Goal: Task Accomplishment & Management: Manage account settings

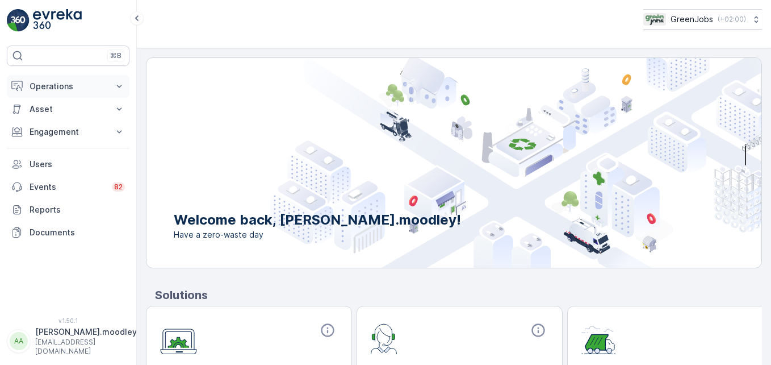
click at [122, 85] on icon at bounding box center [119, 86] width 5 height 3
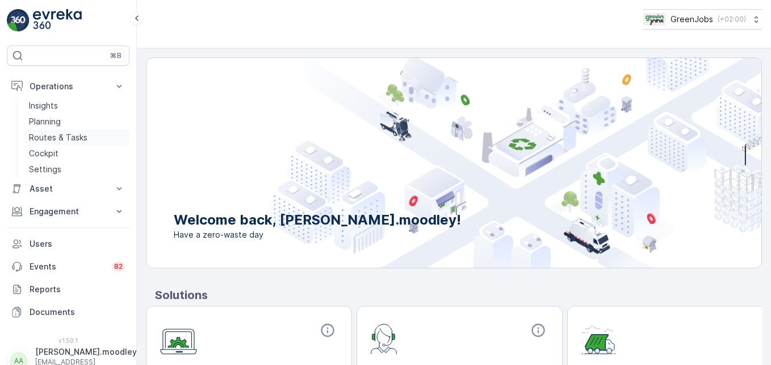
click at [74, 137] on p "Routes & Tasks" at bounding box center [58, 137] width 59 height 11
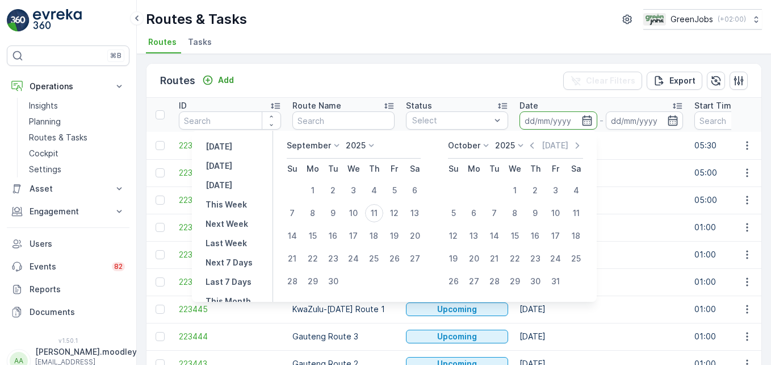
click at [529, 120] on input at bounding box center [559, 120] width 78 height 18
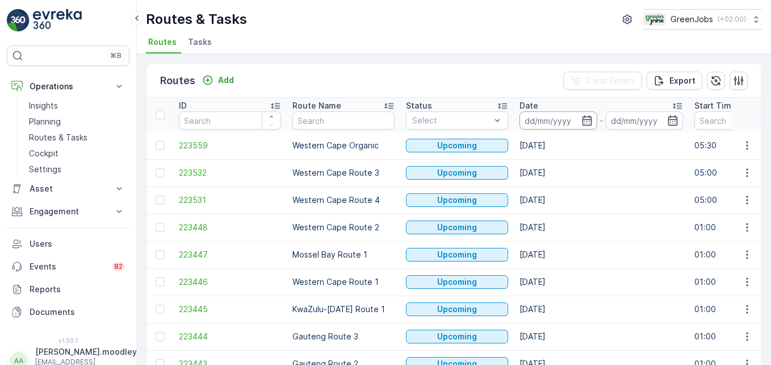
click at [530, 121] on input at bounding box center [559, 120] width 78 height 18
click at [541, 120] on input at bounding box center [559, 120] width 78 height 18
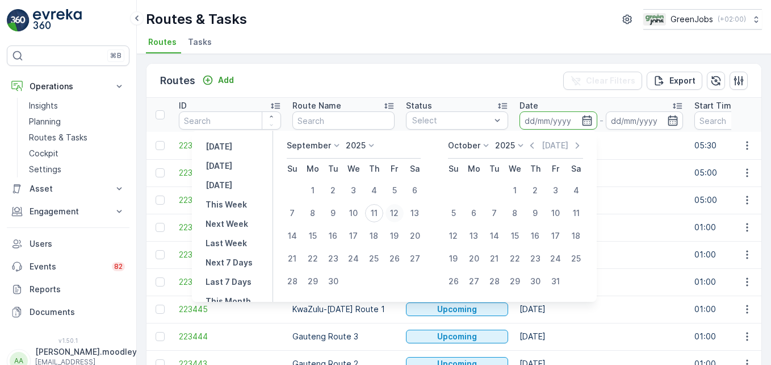
click at [398, 215] on div "12" at bounding box center [395, 213] width 18 height 18
type input "[DATE]"
click at [398, 215] on div "12" at bounding box center [395, 213] width 18 height 18
type input "[DATE]"
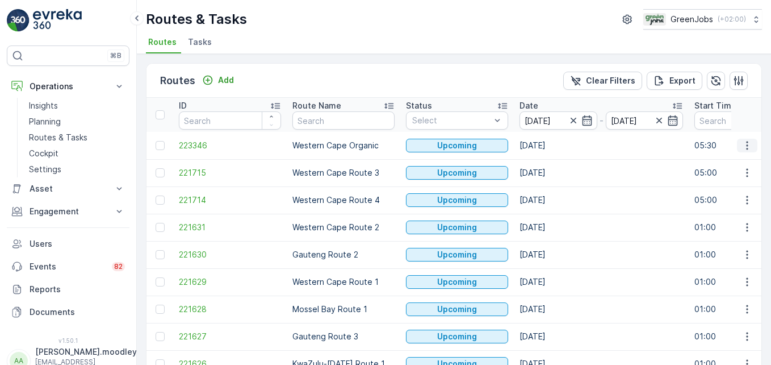
click at [552, 148] on icon "button" at bounding box center [747, 145] width 11 height 11
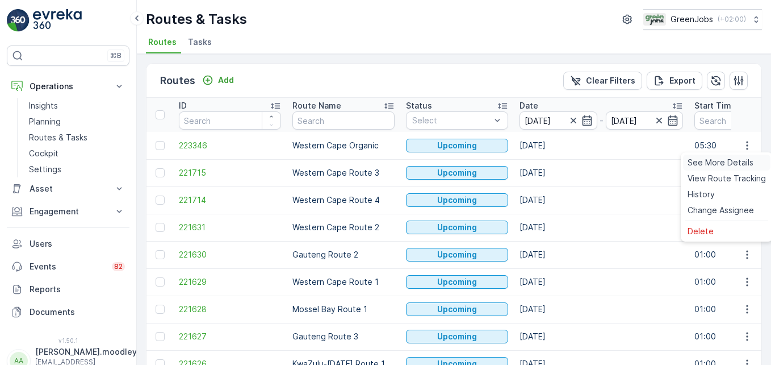
click at [552, 157] on span "See More Details" at bounding box center [721, 162] width 66 height 11
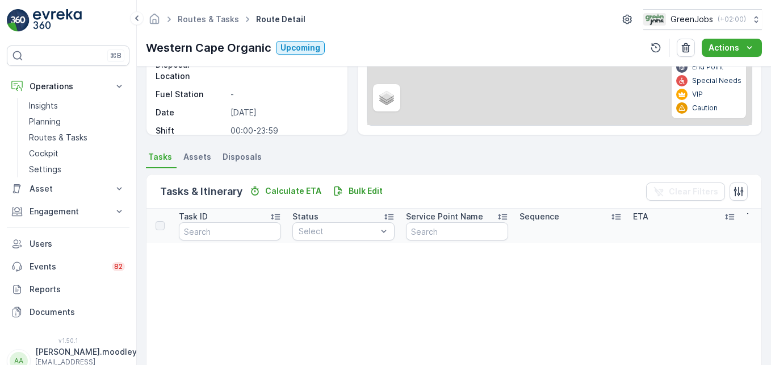
scroll to position [114, 0]
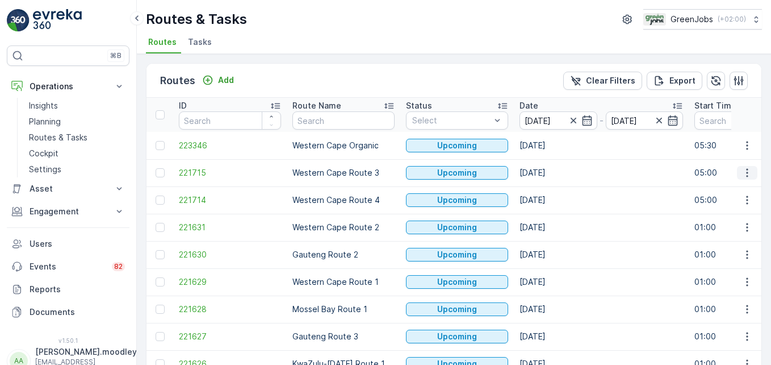
click at [552, 173] on icon "button" at bounding box center [747, 173] width 2 height 9
click at [552, 191] on span "See More Details" at bounding box center [721, 189] width 66 height 11
click at [552, 170] on icon "button" at bounding box center [747, 172] width 11 height 11
click at [552, 187] on span "See More Details" at bounding box center [721, 189] width 66 height 11
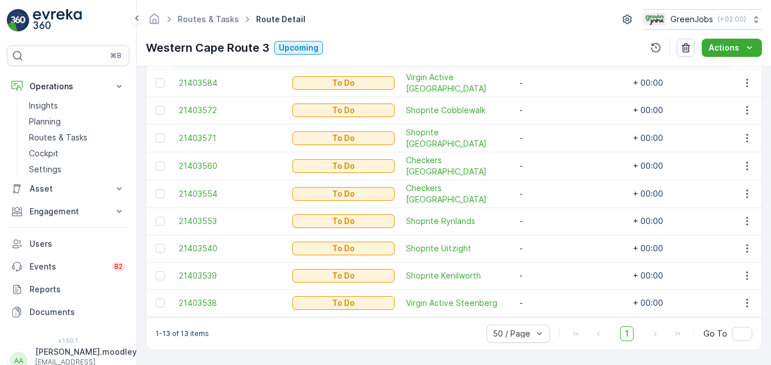
scroll to position [227, 0]
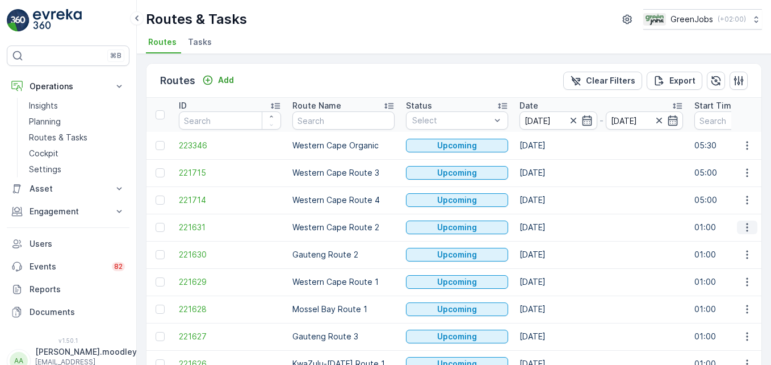
click at [552, 228] on icon "button" at bounding box center [747, 227] width 11 height 11
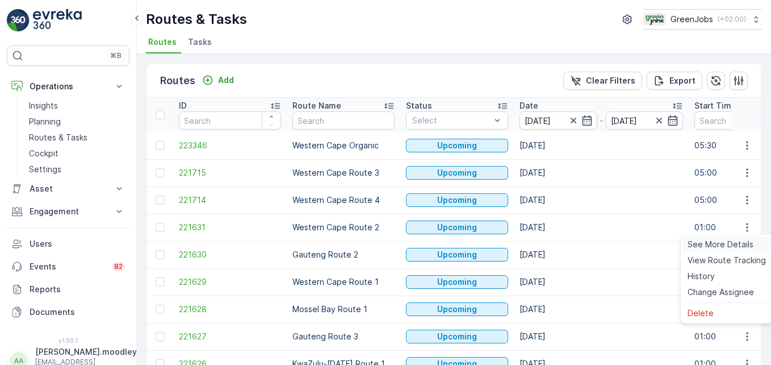
click at [552, 244] on span "See More Details" at bounding box center [721, 244] width 66 height 11
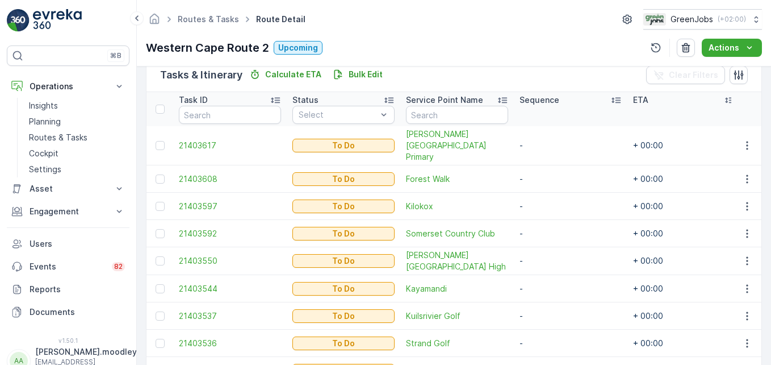
scroll to position [372, 0]
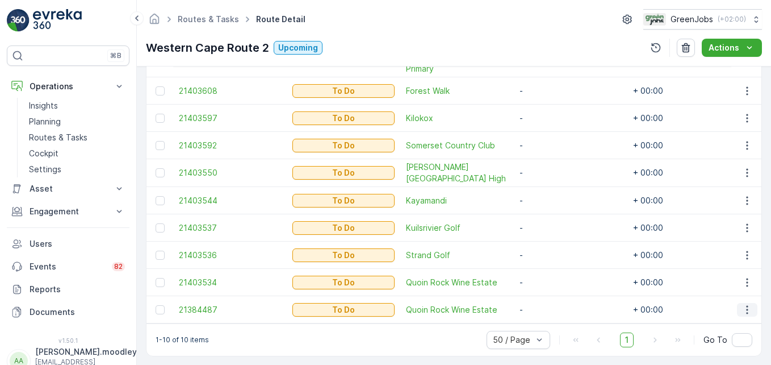
click at [552, 304] on icon "button" at bounding box center [747, 309] width 11 height 11
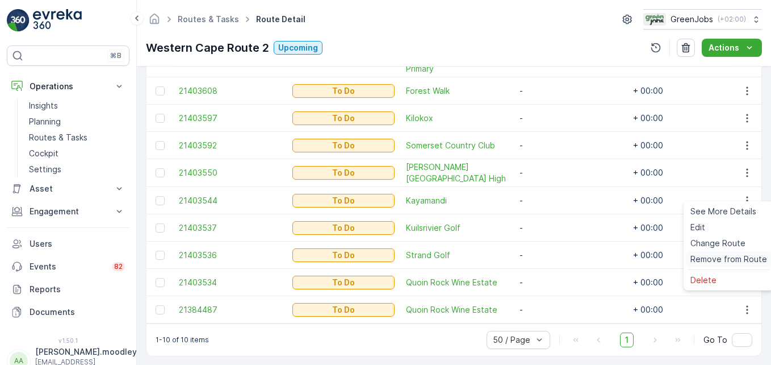
click at [552, 260] on span "Remove from Route" at bounding box center [729, 258] width 77 height 11
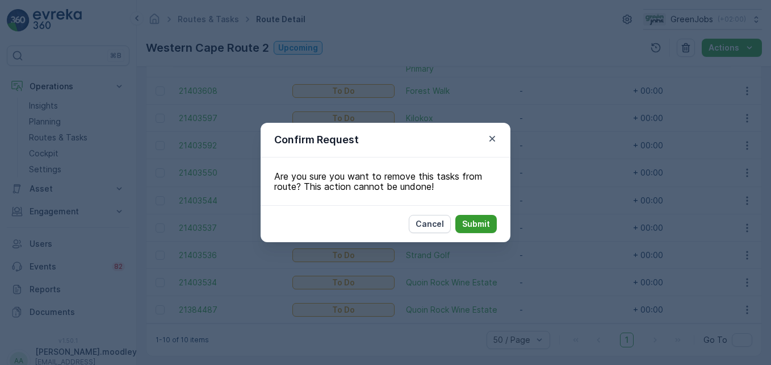
click at [479, 220] on p "Submit" at bounding box center [476, 223] width 28 height 11
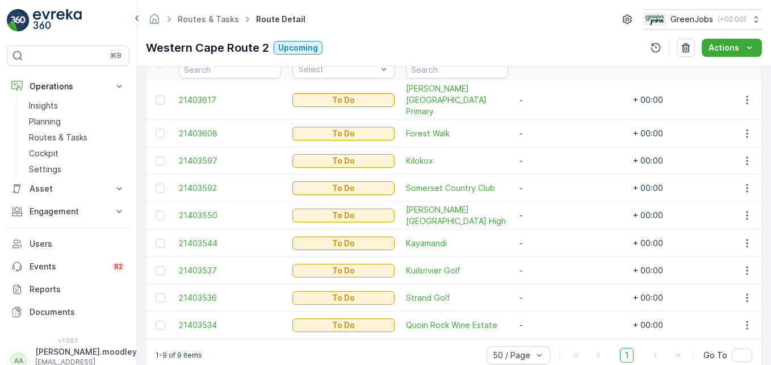
scroll to position [345, 0]
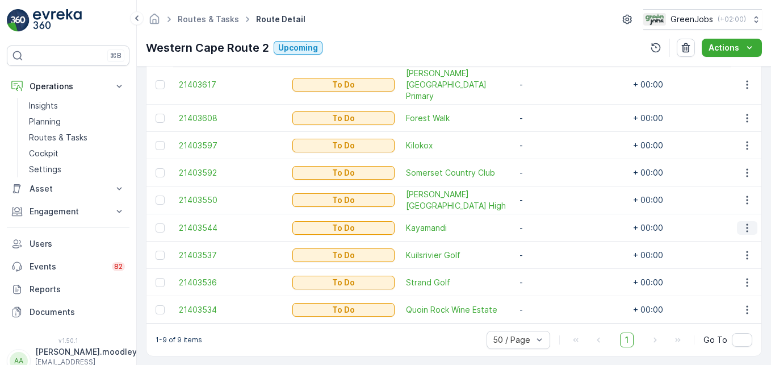
click at [552, 222] on icon "button" at bounding box center [747, 227] width 11 height 11
click at [552, 260] on span "Change Route" at bounding box center [718, 263] width 55 height 11
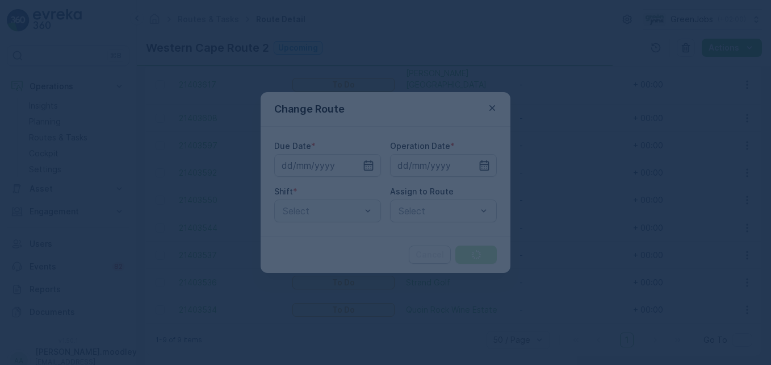
type input "[DATE]"
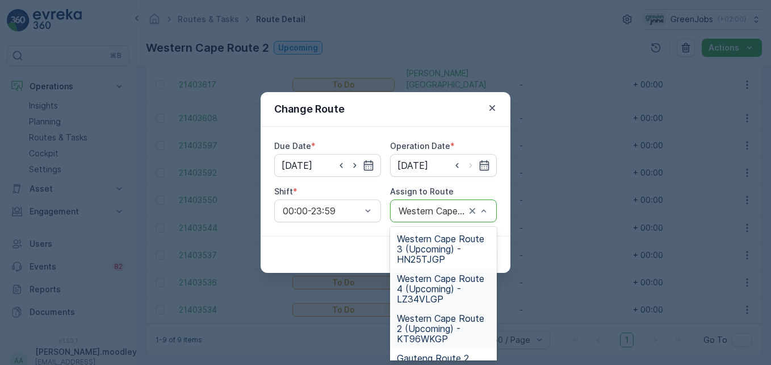
click at [441, 290] on span "Western Cape Route 4 (Upcoming) - LZ34VLGP" at bounding box center [443, 288] width 93 height 31
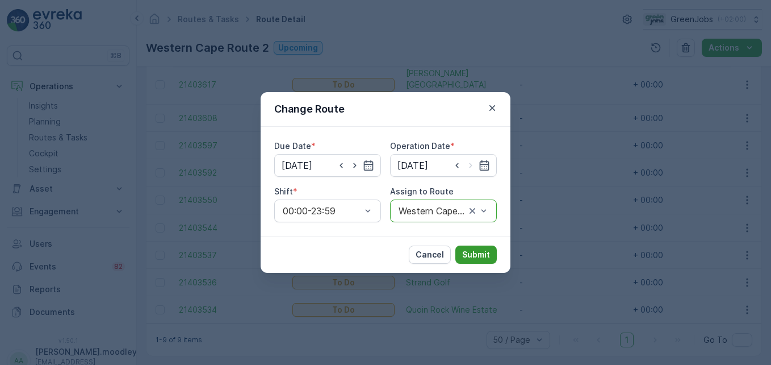
click at [479, 256] on p "Submit" at bounding box center [476, 254] width 28 height 11
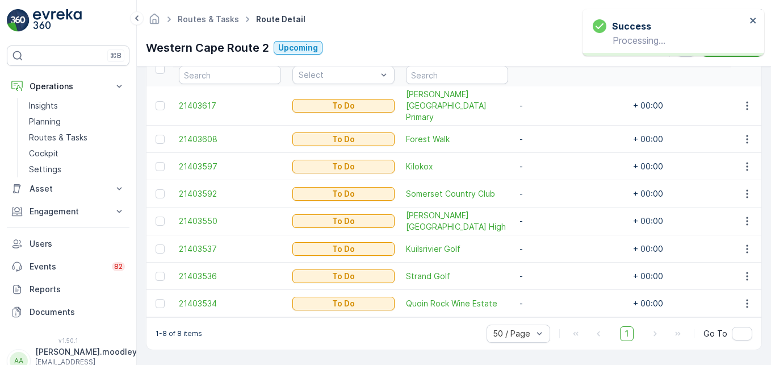
scroll to position [318, 0]
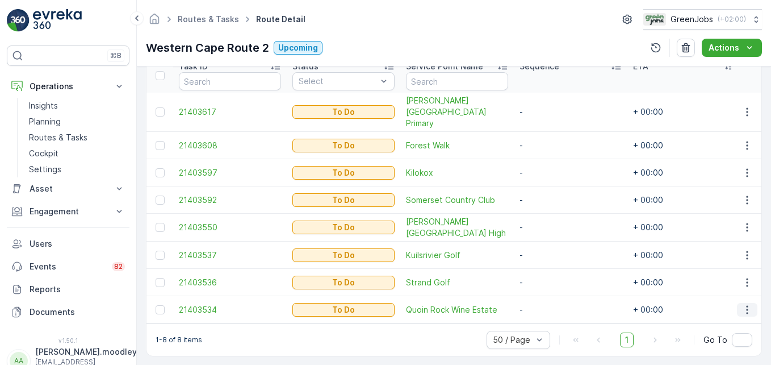
click at [552, 304] on icon "button" at bounding box center [747, 309] width 11 height 11
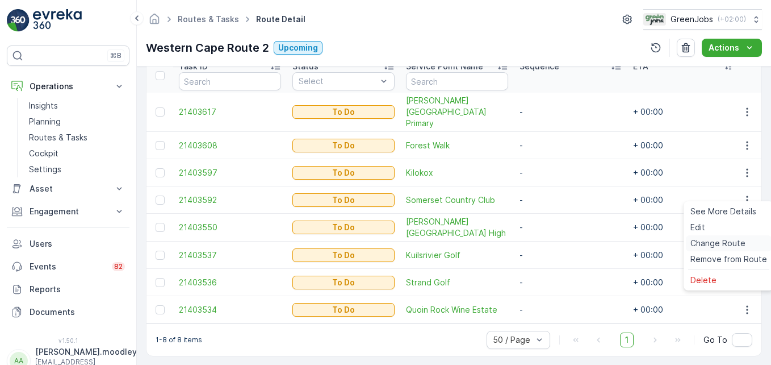
click at [552, 245] on span "Change Route" at bounding box center [718, 242] width 55 height 11
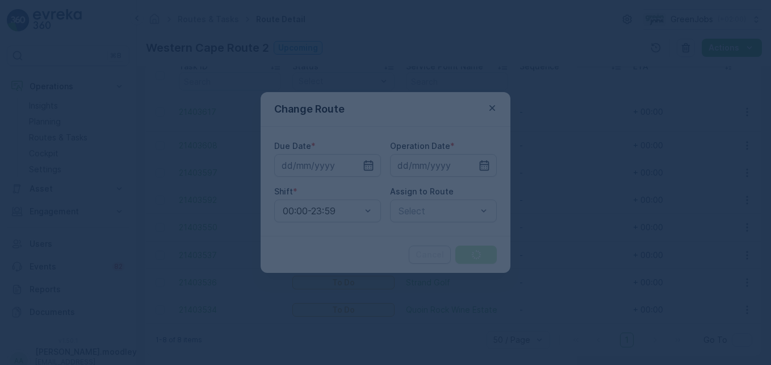
type input "[DATE]"
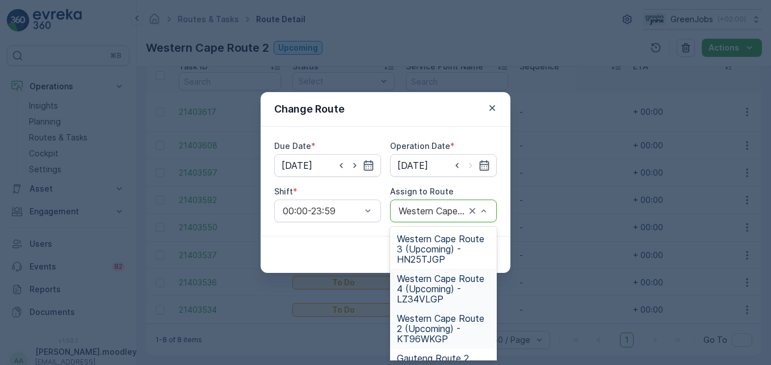
click at [441, 289] on span "Western Cape Route 4 (Upcoming) - LZ34VLGP" at bounding box center [443, 288] width 93 height 31
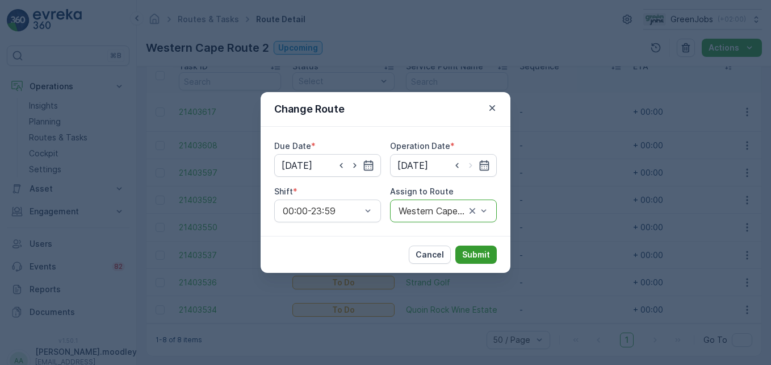
click at [484, 258] on p "Submit" at bounding box center [476, 254] width 28 height 11
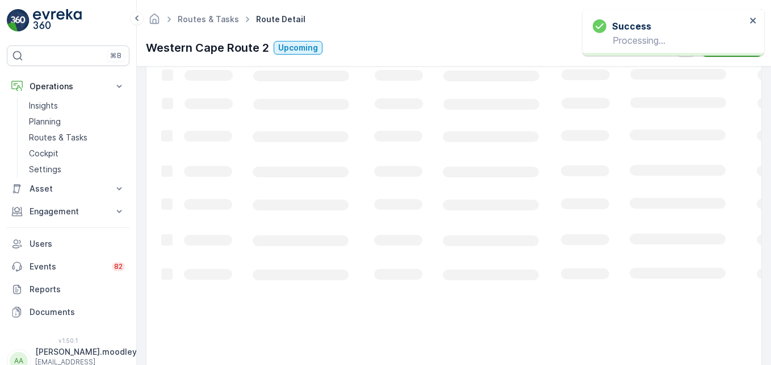
scroll to position [290, 0]
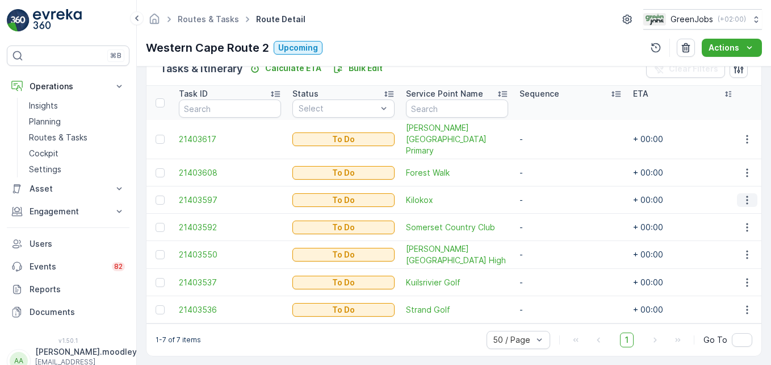
click at [552, 194] on icon "button" at bounding box center [747, 199] width 11 height 11
click at [552, 239] on span "Change Route" at bounding box center [718, 236] width 55 height 11
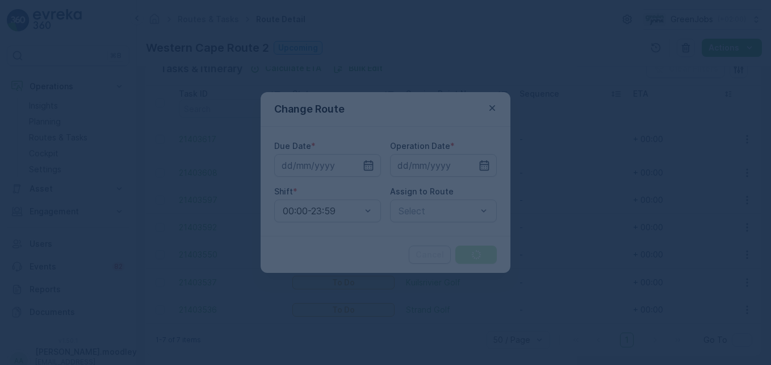
type input "[DATE]"
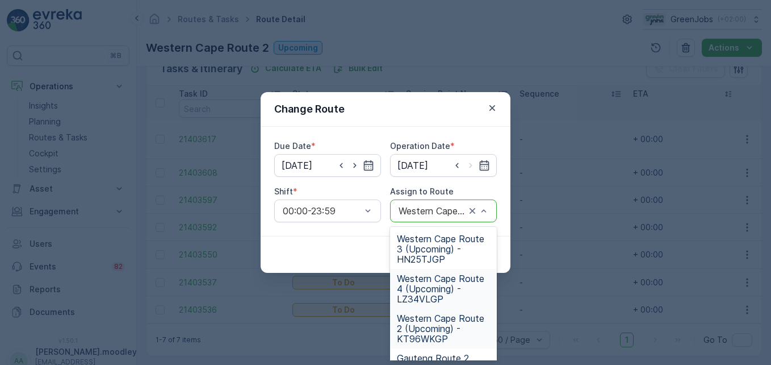
click at [425, 293] on span "Western Cape Route 4 (Upcoming) - LZ34VLGP" at bounding box center [443, 288] width 93 height 31
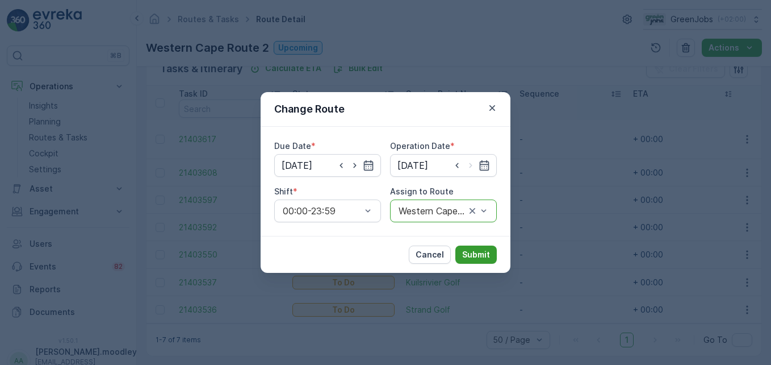
click at [475, 258] on p "Submit" at bounding box center [476, 254] width 28 height 11
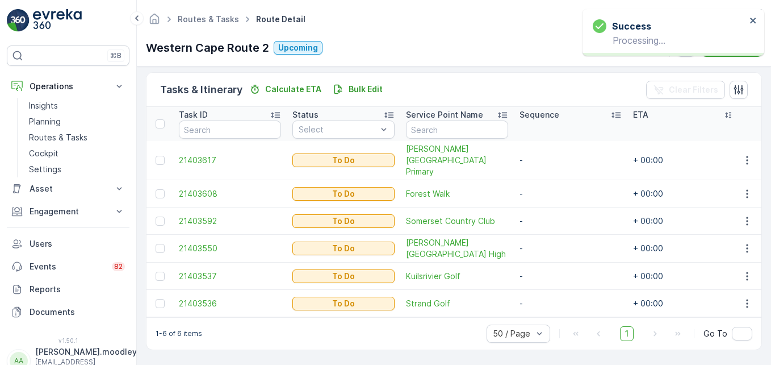
scroll to position [263, 0]
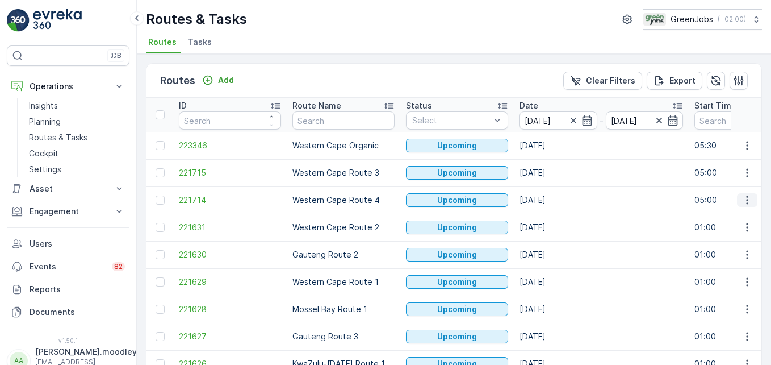
click at [552, 200] on icon "button" at bounding box center [747, 199] width 11 height 11
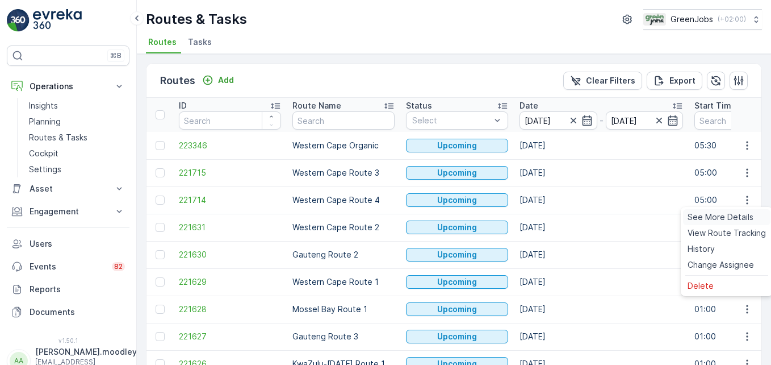
click at [552, 216] on span "See More Details" at bounding box center [721, 216] width 66 height 11
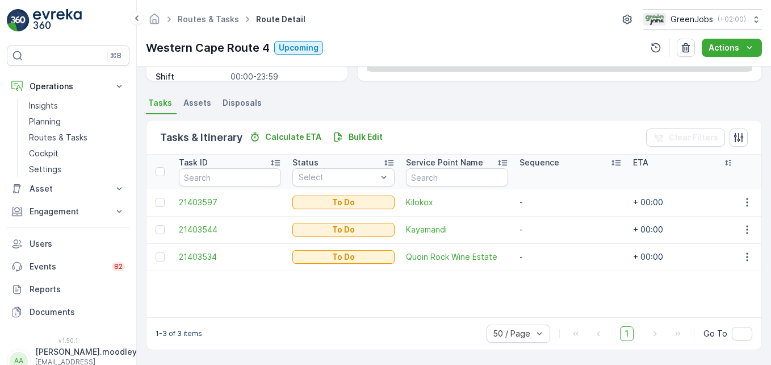
scroll to position [222, 0]
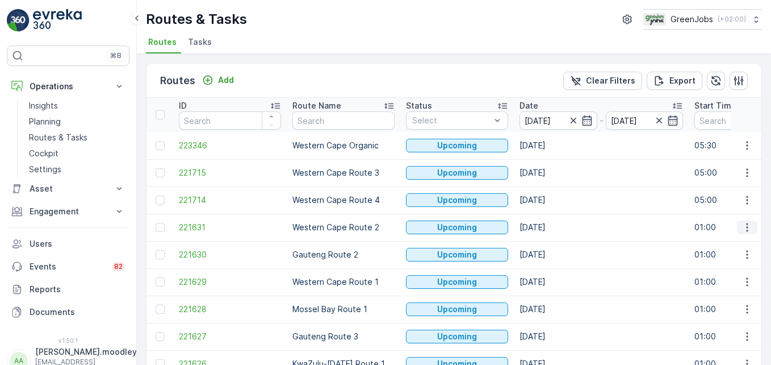
click at [552, 227] on icon "button" at bounding box center [747, 227] width 2 height 9
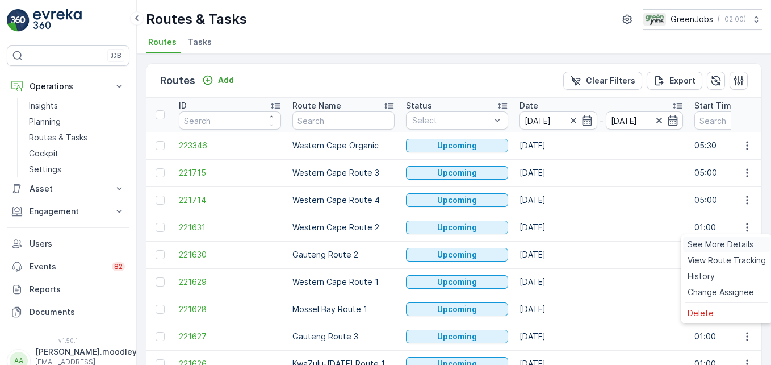
click at [552, 243] on span "See More Details" at bounding box center [721, 244] width 66 height 11
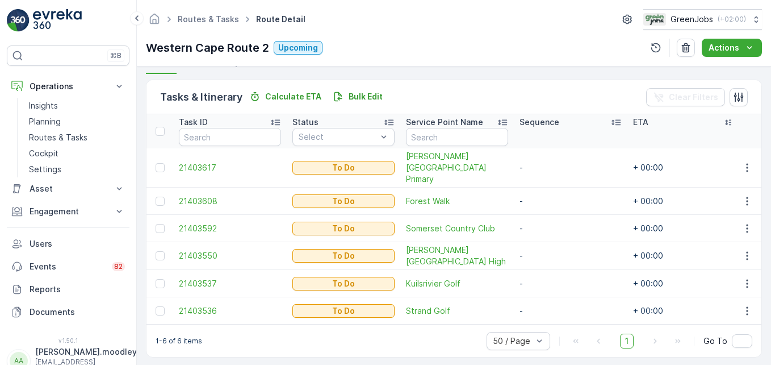
scroll to position [263, 0]
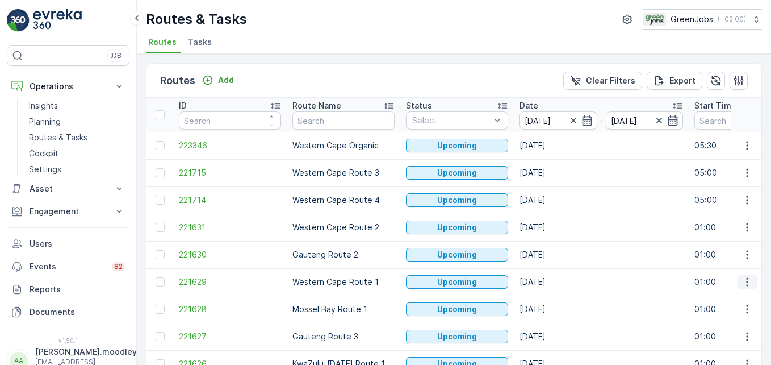
click at [552, 281] on icon "button" at bounding box center [747, 282] width 2 height 9
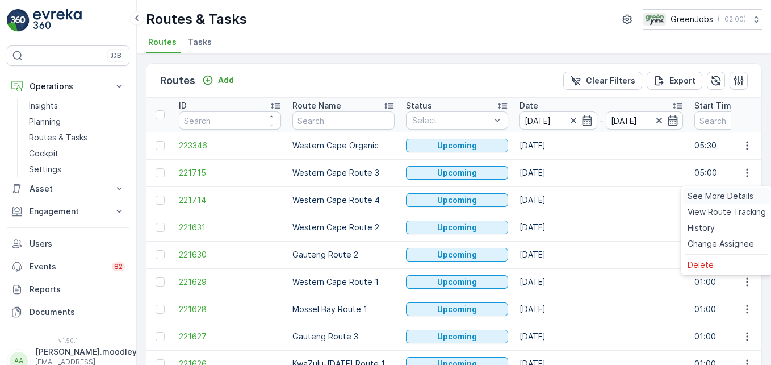
click at [552, 197] on span "See More Details" at bounding box center [721, 195] width 66 height 11
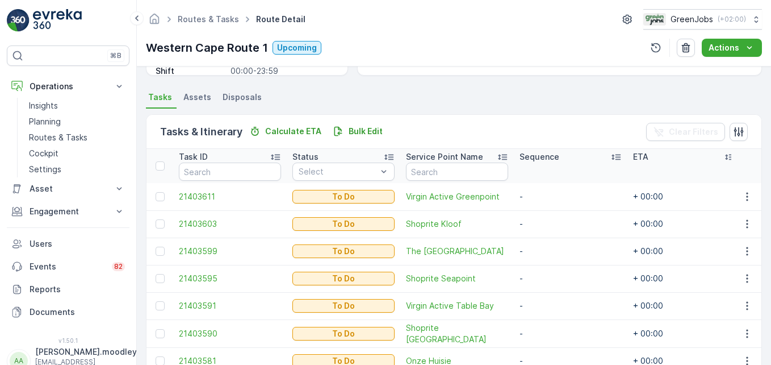
scroll to position [284, 0]
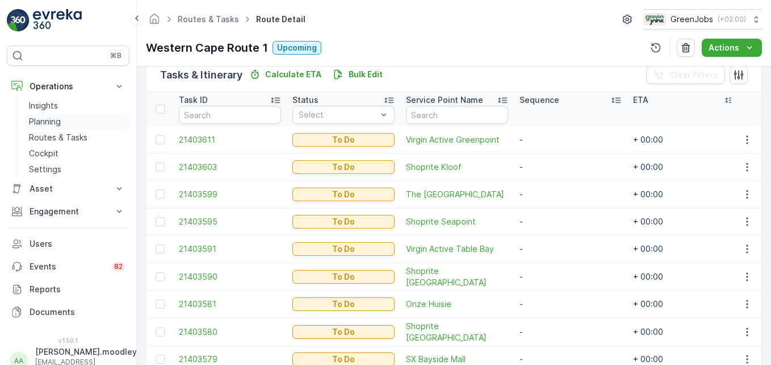
click at [43, 120] on p "Planning" at bounding box center [45, 121] width 32 height 11
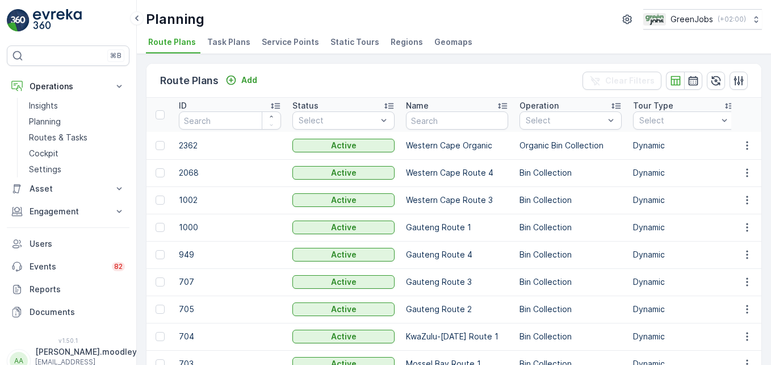
click at [289, 41] on span "Service Points" at bounding box center [290, 41] width 57 height 11
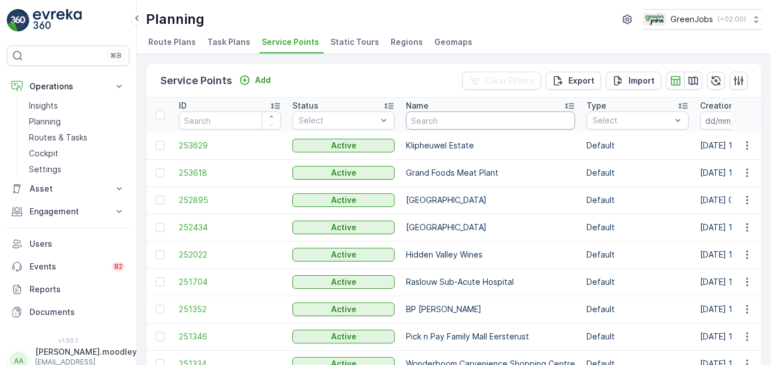
click at [454, 123] on input "text" at bounding box center [490, 120] width 169 height 18
type input "[GEOGRAPHIC_DATA]"
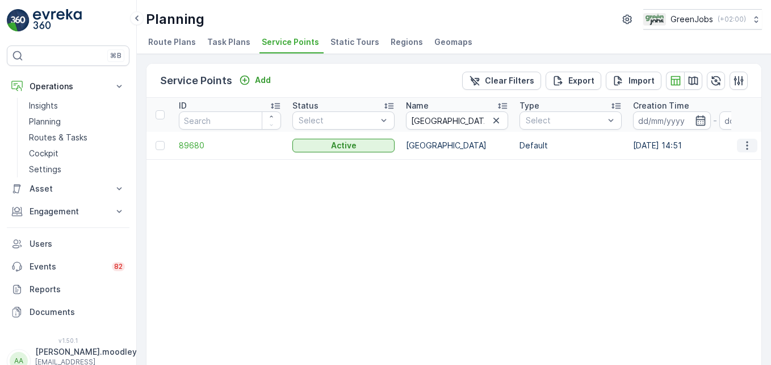
click at [552, 151] on button "button" at bounding box center [747, 146] width 20 height 14
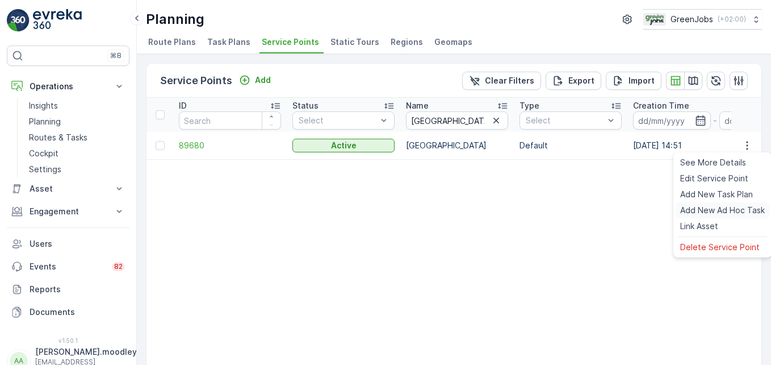
click at [552, 211] on span "Add New Ad Hoc Task" at bounding box center [723, 209] width 85 height 11
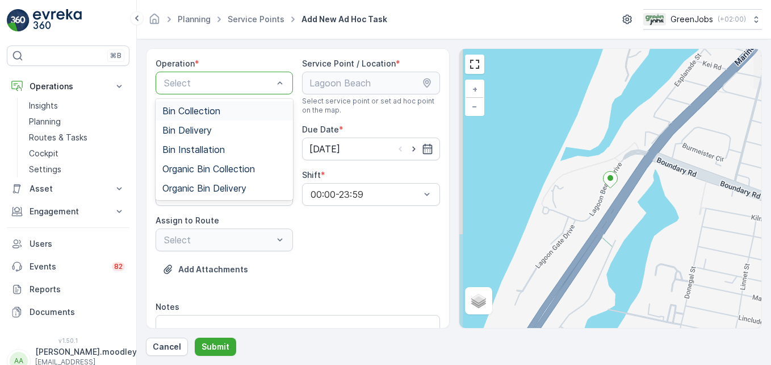
click at [226, 105] on div "Bin Collection" at bounding box center [224, 110] width 137 height 19
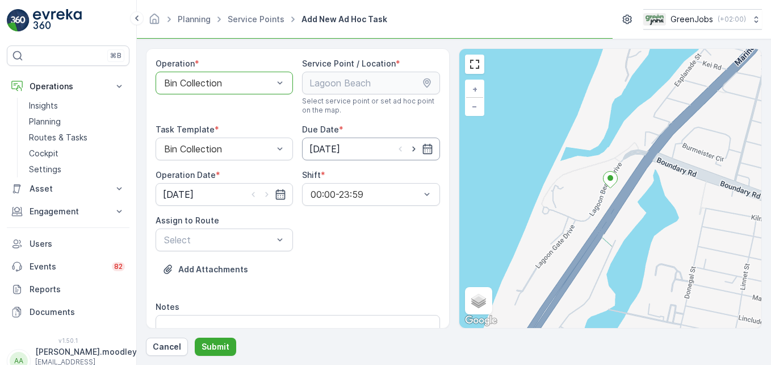
click at [425, 155] on input "[DATE]" at bounding box center [370, 148] width 137 height 23
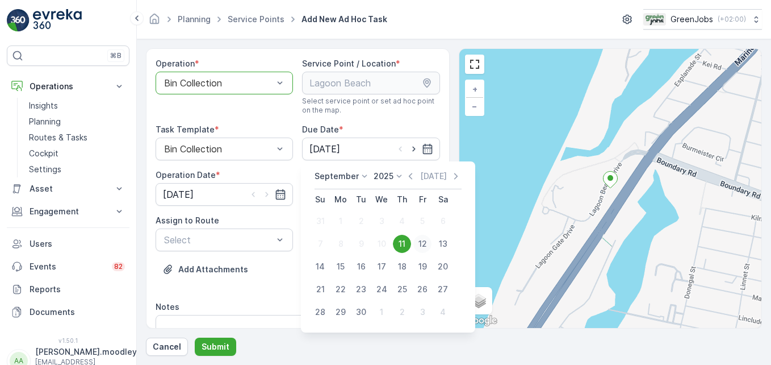
click at [421, 240] on div "12" at bounding box center [423, 244] width 18 height 18
type input "[DATE]"
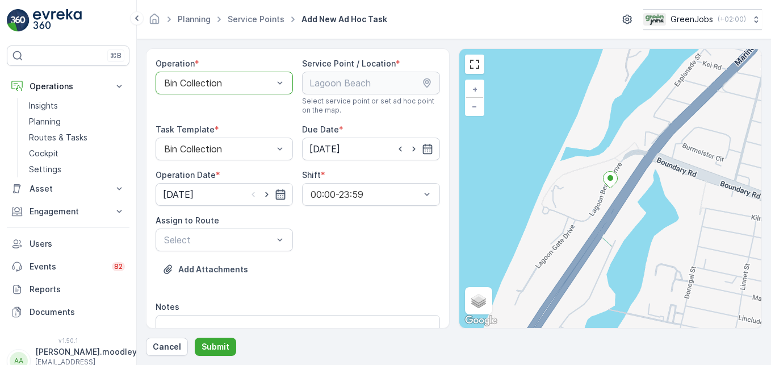
click at [283, 194] on icon "button" at bounding box center [281, 194] width 10 height 10
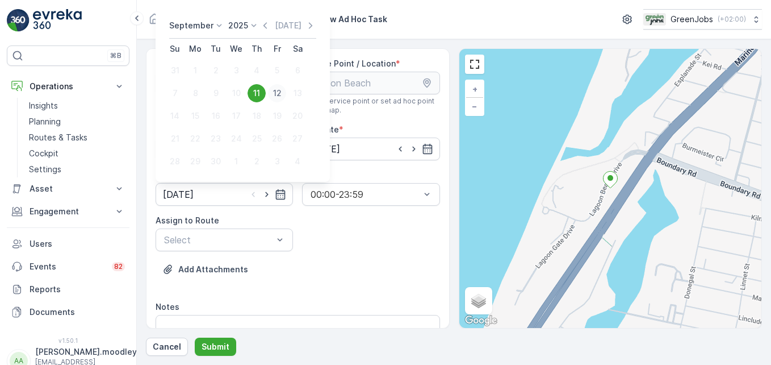
click at [282, 93] on div "12" at bounding box center [277, 93] width 18 height 18
type input "[DATE]"
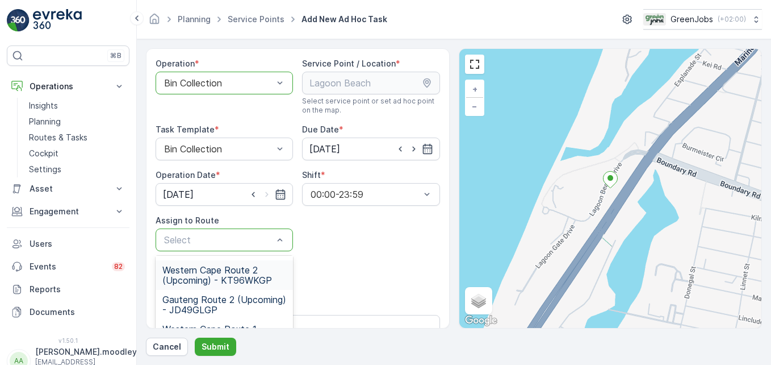
scroll to position [114, 0]
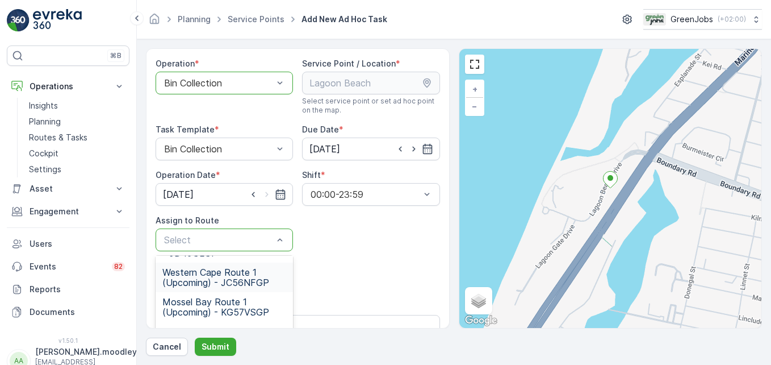
click at [233, 282] on span "Western Cape Route 1 (Upcoming) - JC56NFGP" at bounding box center [224, 277] width 124 height 20
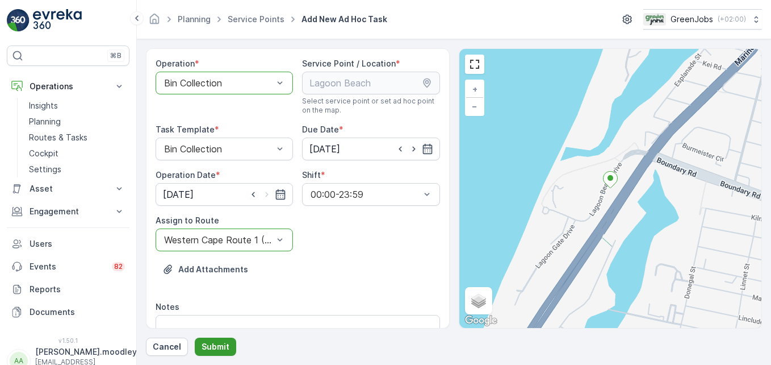
click at [228, 344] on button "Submit" at bounding box center [215, 346] width 41 height 18
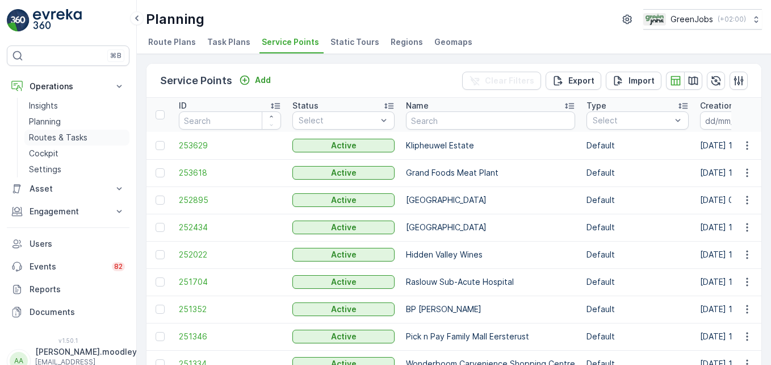
drag, startPoint x: 66, startPoint y: 137, endPoint x: 77, endPoint y: 137, distance: 10.2
click at [66, 137] on p "Routes & Tasks" at bounding box center [58, 137] width 59 height 11
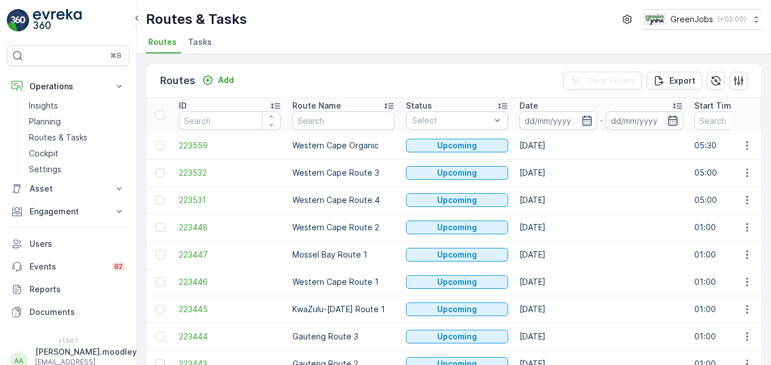
click at [533, 121] on input at bounding box center [559, 120] width 78 height 18
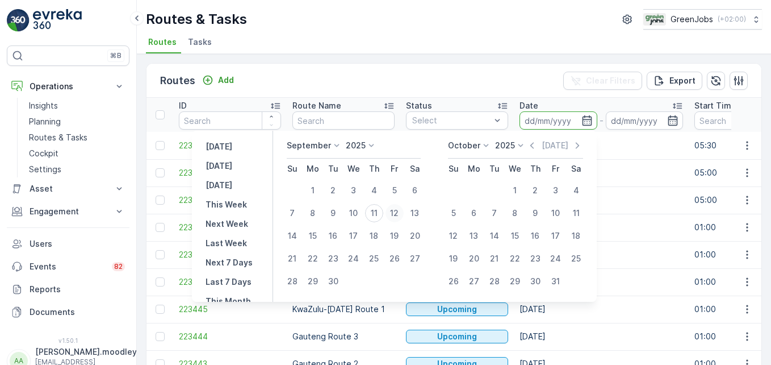
click at [398, 214] on div "12" at bounding box center [395, 213] width 18 height 18
type input "[DATE]"
click at [398, 214] on div "12" at bounding box center [395, 213] width 18 height 18
type input "[DATE]"
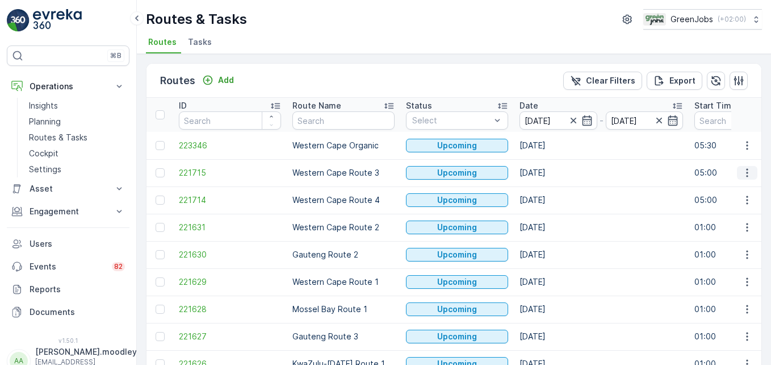
click at [552, 172] on icon "button" at bounding box center [747, 172] width 11 height 11
click at [552, 186] on span "See More Details" at bounding box center [721, 189] width 66 height 11
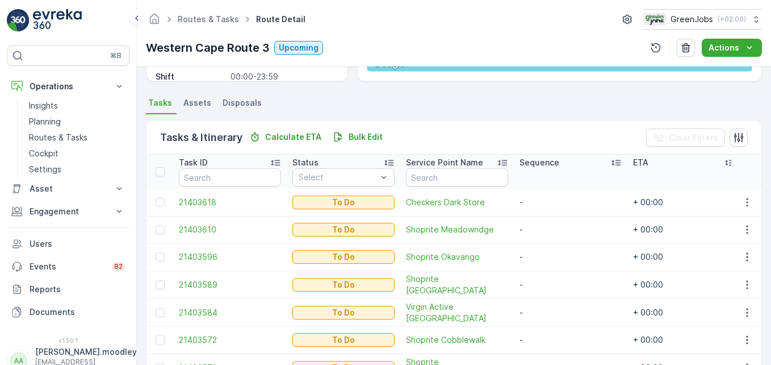
scroll to position [454, 0]
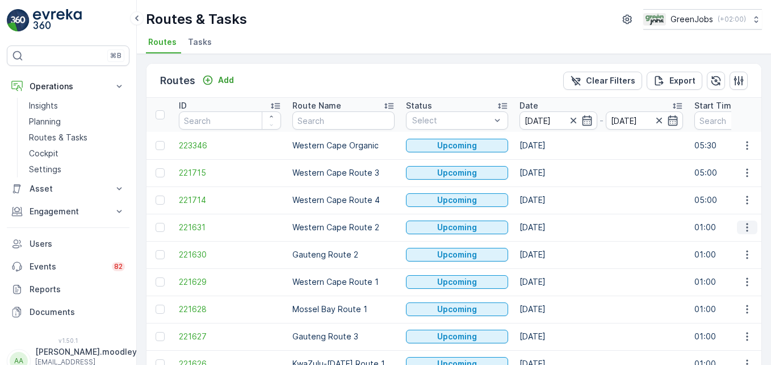
click at [552, 230] on icon "button" at bounding box center [747, 227] width 2 height 9
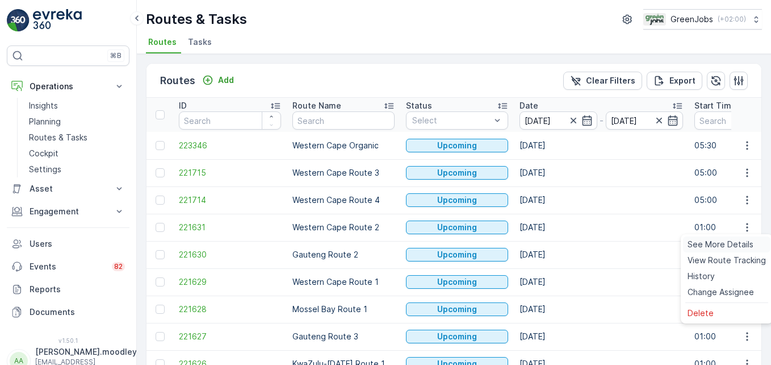
click at [552, 243] on span "See More Details" at bounding box center [721, 244] width 66 height 11
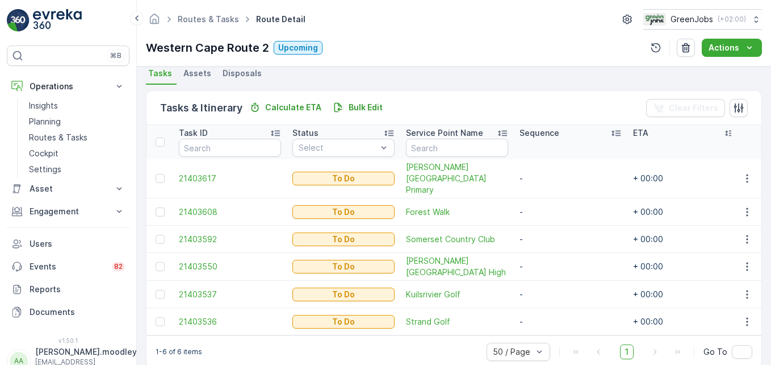
scroll to position [263, 0]
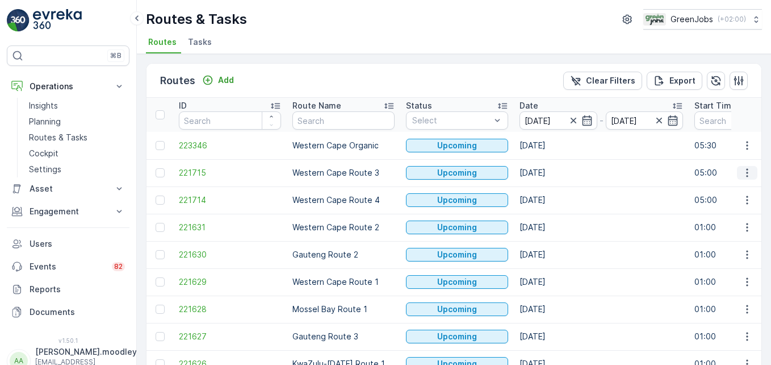
click at [552, 173] on icon "button" at bounding box center [747, 172] width 11 height 11
click at [552, 190] on span "See More Details" at bounding box center [721, 189] width 66 height 11
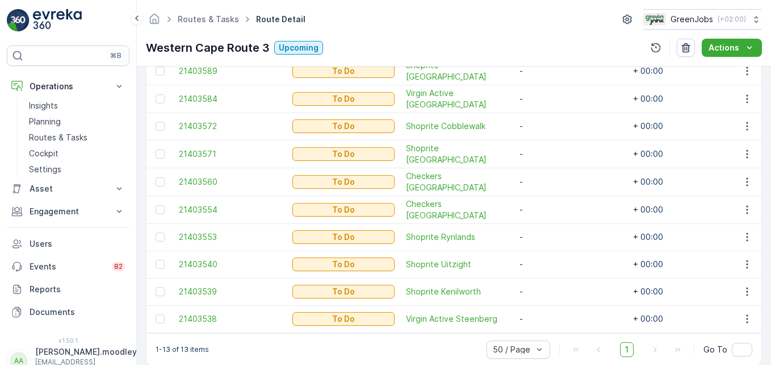
scroll to position [454, 0]
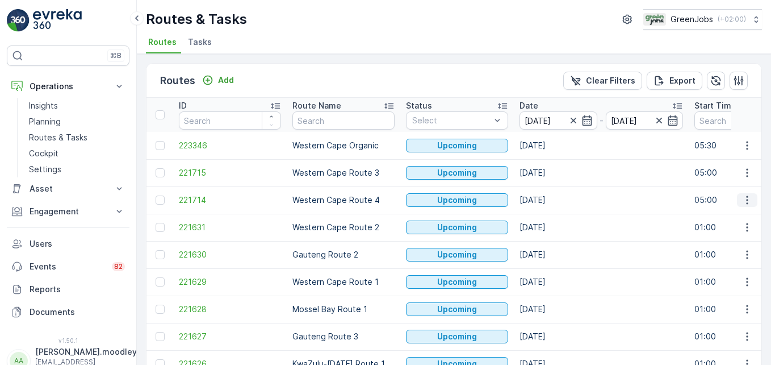
click at [552, 199] on icon "button" at bounding box center [747, 199] width 11 height 11
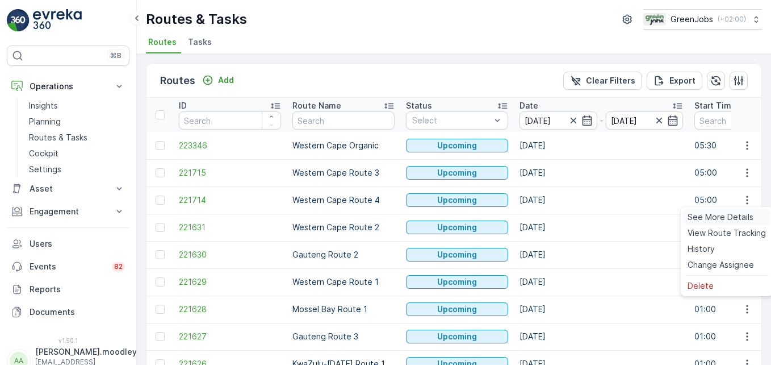
click at [552, 215] on span "See More Details" at bounding box center [721, 216] width 66 height 11
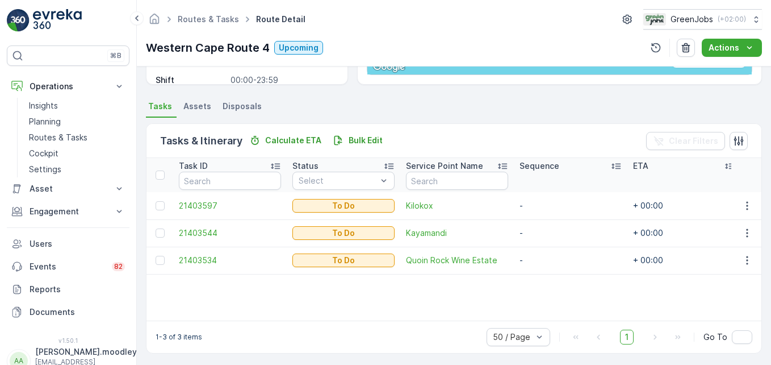
scroll to position [222, 0]
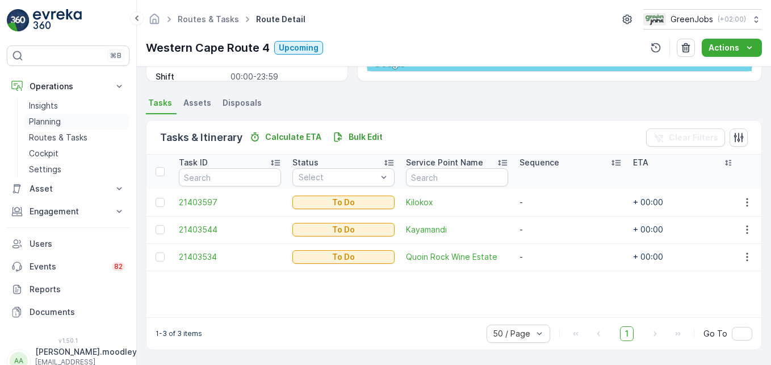
click at [48, 122] on p "Planning" at bounding box center [45, 121] width 32 height 11
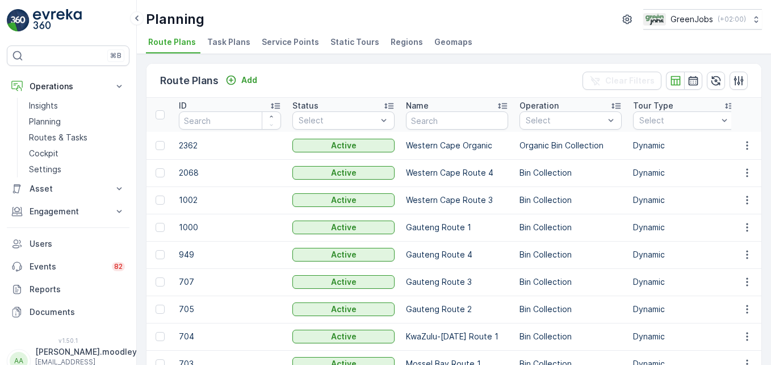
click at [298, 43] on span "Service Points" at bounding box center [290, 41] width 57 height 11
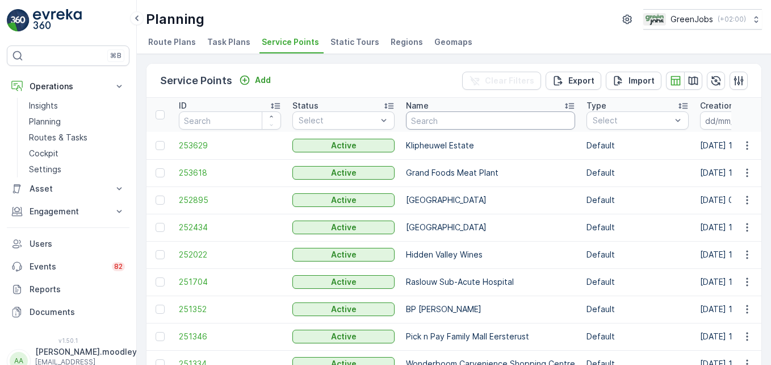
click at [444, 120] on input "text" at bounding box center [490, 120] width 169 height 18
type input "waterford"
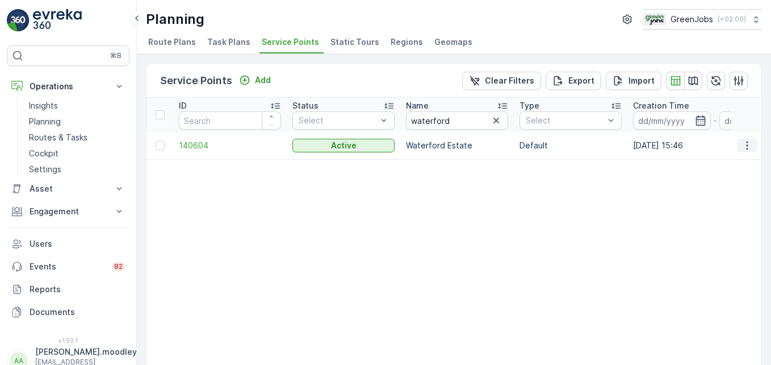
click at [552, 143] on icon "button" at bounding box center [747, 145] width 11 height 11
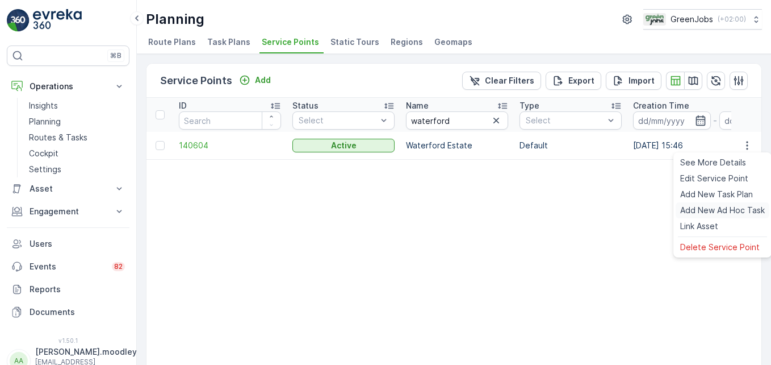
click at [552, 209] on span "Add New Ad Hoc Task" at bounding box center [723, 209] width 85 height 11
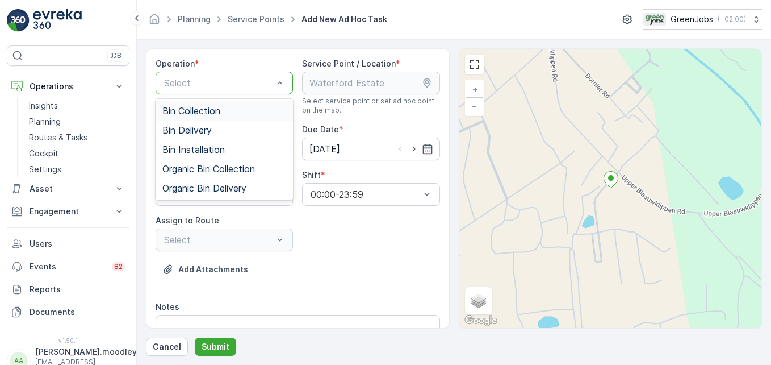
click at [225, 110] on div "Bin Collection" at bounding box center [224, 111] width 124 height 10
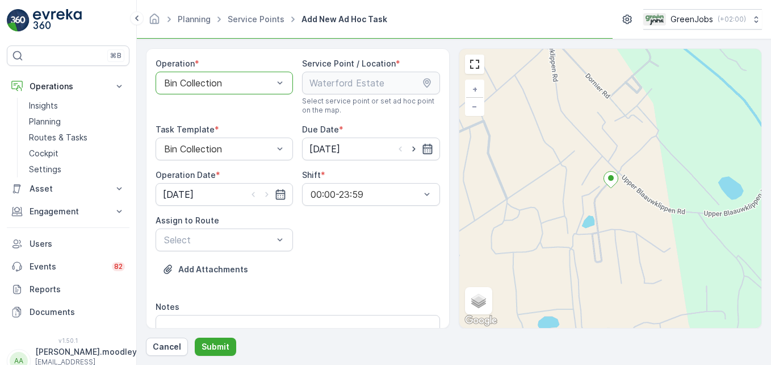
click at [428, 147] on icon "button" at bounding box center [427, 148] width 11 height 11
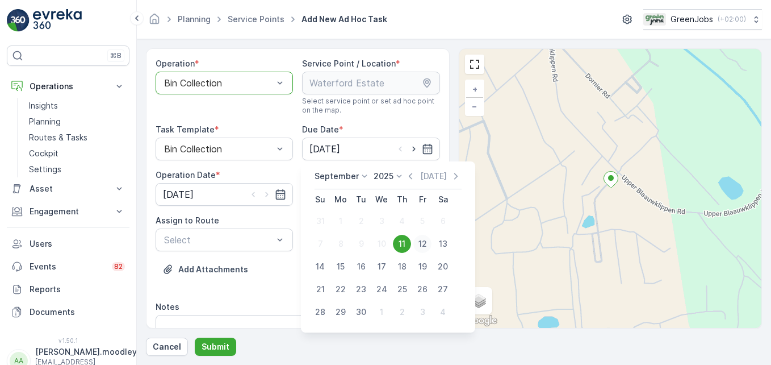
click at [424, 240] on div "12" at bounding box center [423, 244] width 18 height 18
type input "[DATE]"
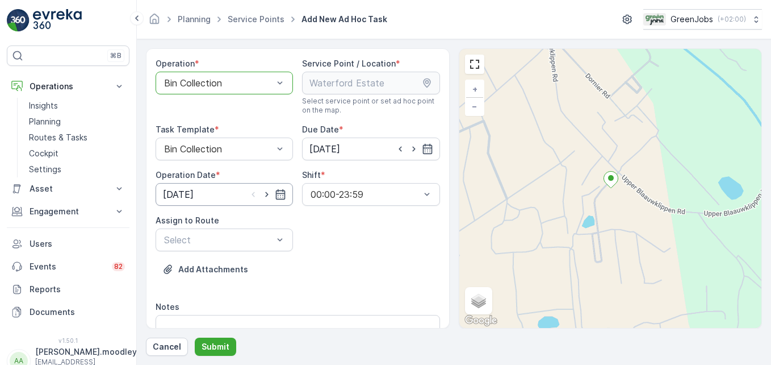
click at [285, 192] on input "[DATE]" at bounding box center [224, 194] width 137 height 23
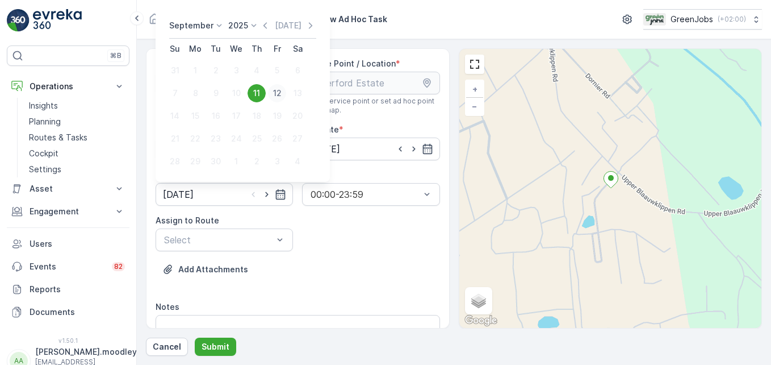
click at [277, 94] on div "12" at bounding box center [277, 93] width 18 height 18
type input "[DATE]"
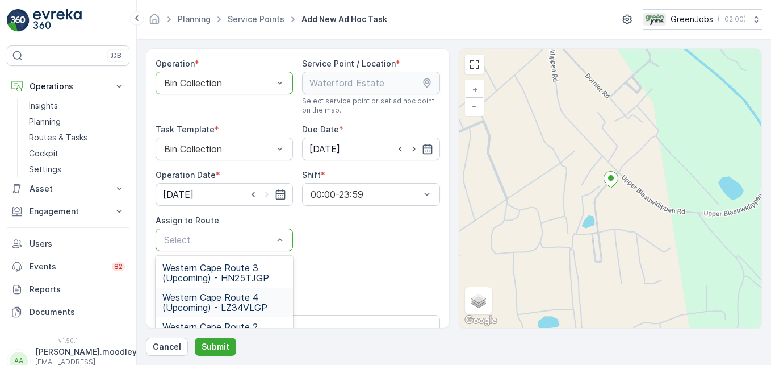
click at [246, 303] on span "Western Cape Route 4 (Upcoming) - LZ34VLGP" at bounding box center [224, 302] width 124 height 20
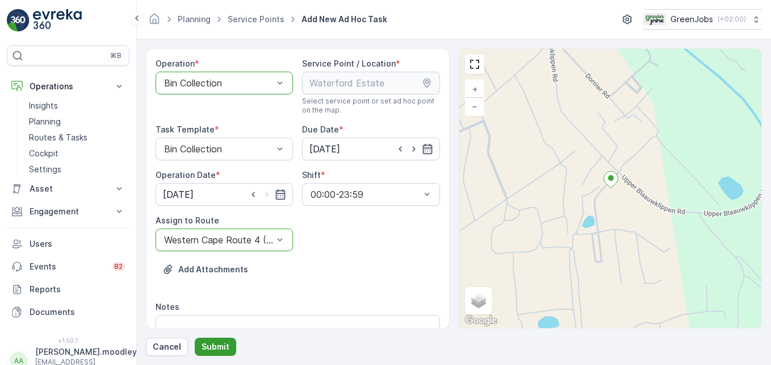
click at [222, 346] on p "Submit" at bounding box center [216, 346] width 28 height 11
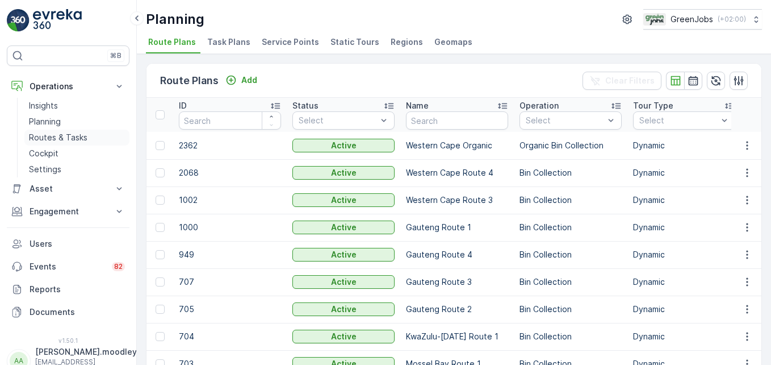
click at [82, 139] on p "Routes & Tasks" at bounding box center [58, 137] width 59 height 11
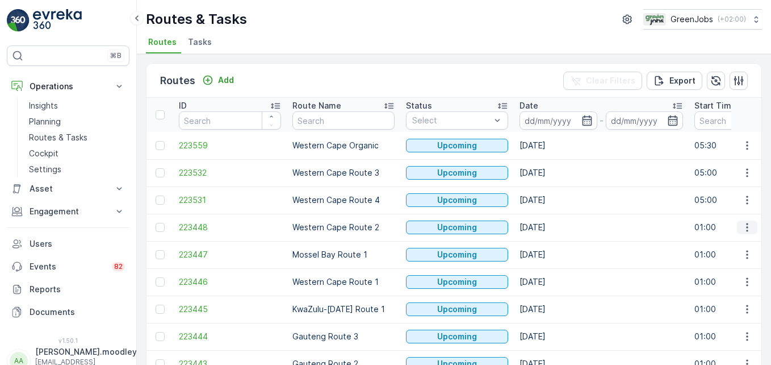
click at [552, 227] on icon "button" at bounding box center [747, 227] width 11 height 11
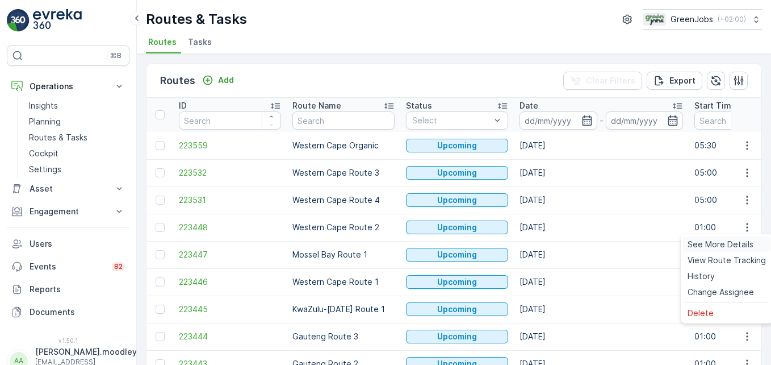
click at [552, 240] on span "See More Details" at bounding box center [721, 244] width 66 height 11
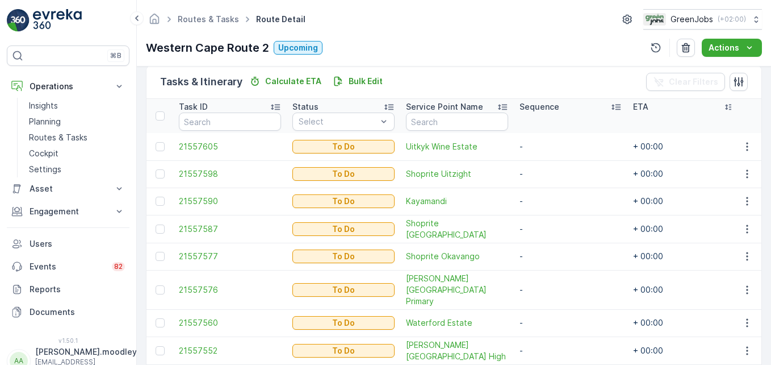
scroll to position [222, 0]
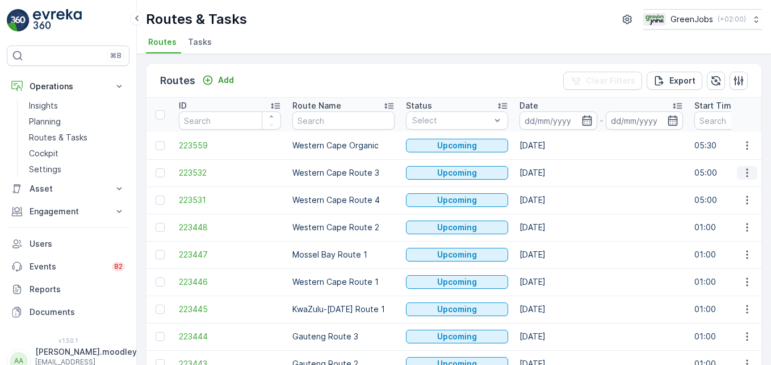
click at [552, 173] on icon "button" at bounding box center [747, 172] width 11 height 11
click at [552, 187] on span "See More Details" at bounding box center [721, 189] width 66 height 11
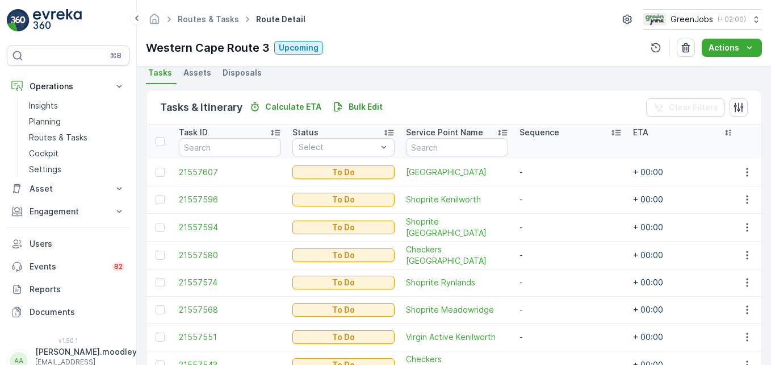
scroll to position [345, 0]
